Goal: Task Accomplishment & Management: Use online tool/utility

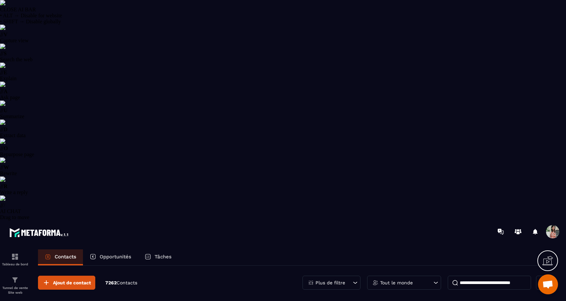
select select "******"
click at [352, 280] on icon at bounding box center [355, 283] width 7 height 7
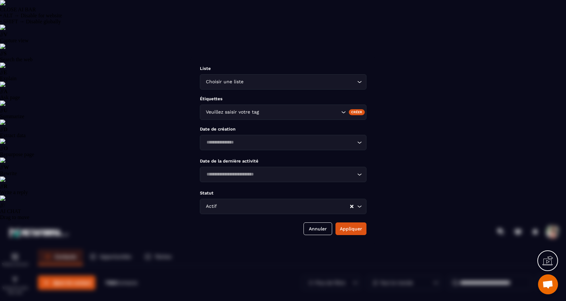
click at [323, 109] on input "Search for option" at bounding box center [299, 112] width 79 height 7
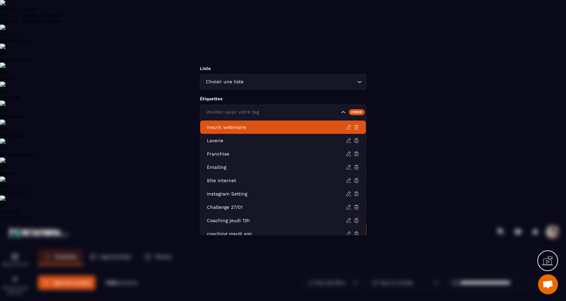
click at [265, 128] on p "Inscrit webinaire" at bounding box center [276, 127] width 139 height 7
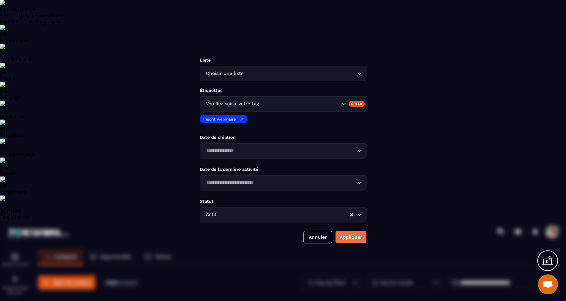
click at [344, 244] on button "Appliquer" at bounding box center [351, 237] width 31 height 13
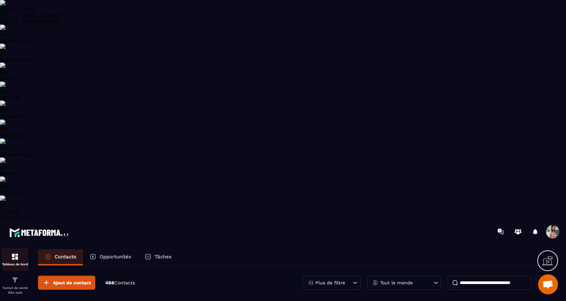
click at [14, 253] on img at bounding box center [15, 257] width 8 height 8
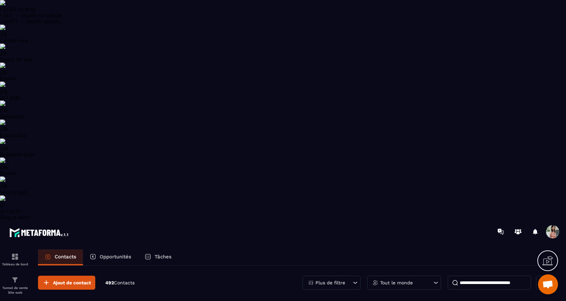
click at [93, 301] on icon at bounding box center [95, 307] width 5 height 5
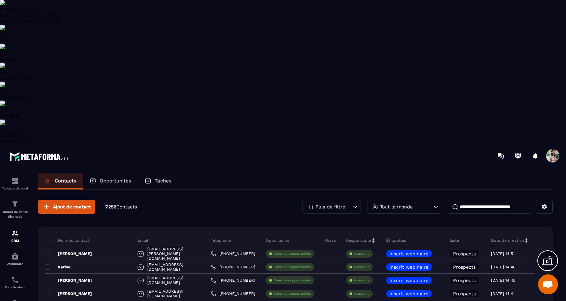
click at [476, 200] on input at bounding box center [489, 207] width 83 height 14
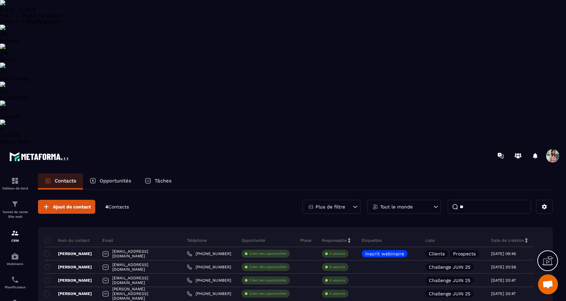
type input "*"
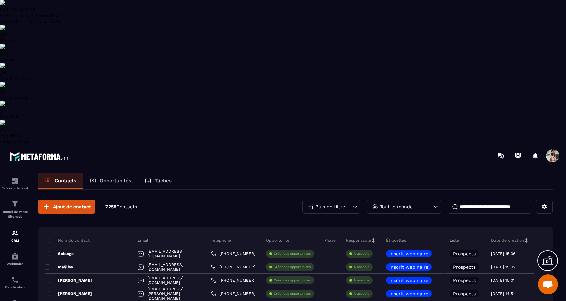
click at [343, 200] on div "Plus de filtre" at bounding box center [332, 207] width 58 height 14
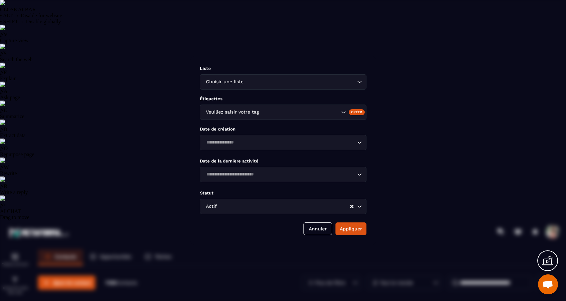
click at [322, 110] on input "Search for option" at bounding box center [299, 112] width 79 height 7
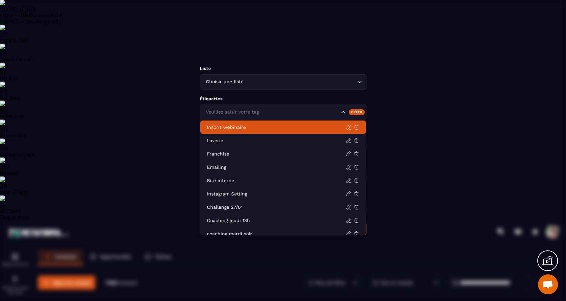
click at [256, 126] on p "Inscrit webinaire" at bounding box center [276, 127] width 139 height 7
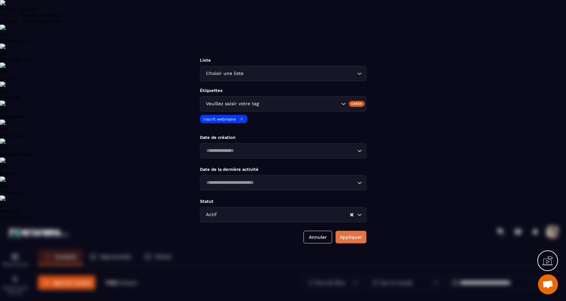
click at [352, 242] on button "Appliquer" at bounding box center [351, 237] width 31 height 13
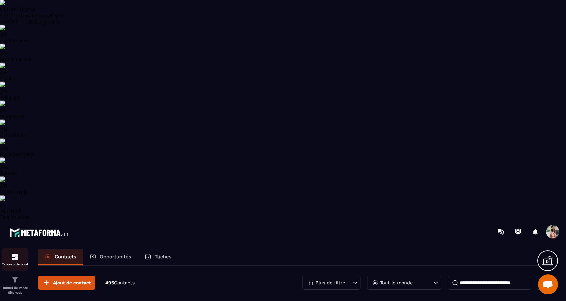
click at [20, 253] on div "Tableau de bord" at bounding box center [15, 259] width 27 height 13
